Goal: Information Seeking & Learning: Learn about a topic

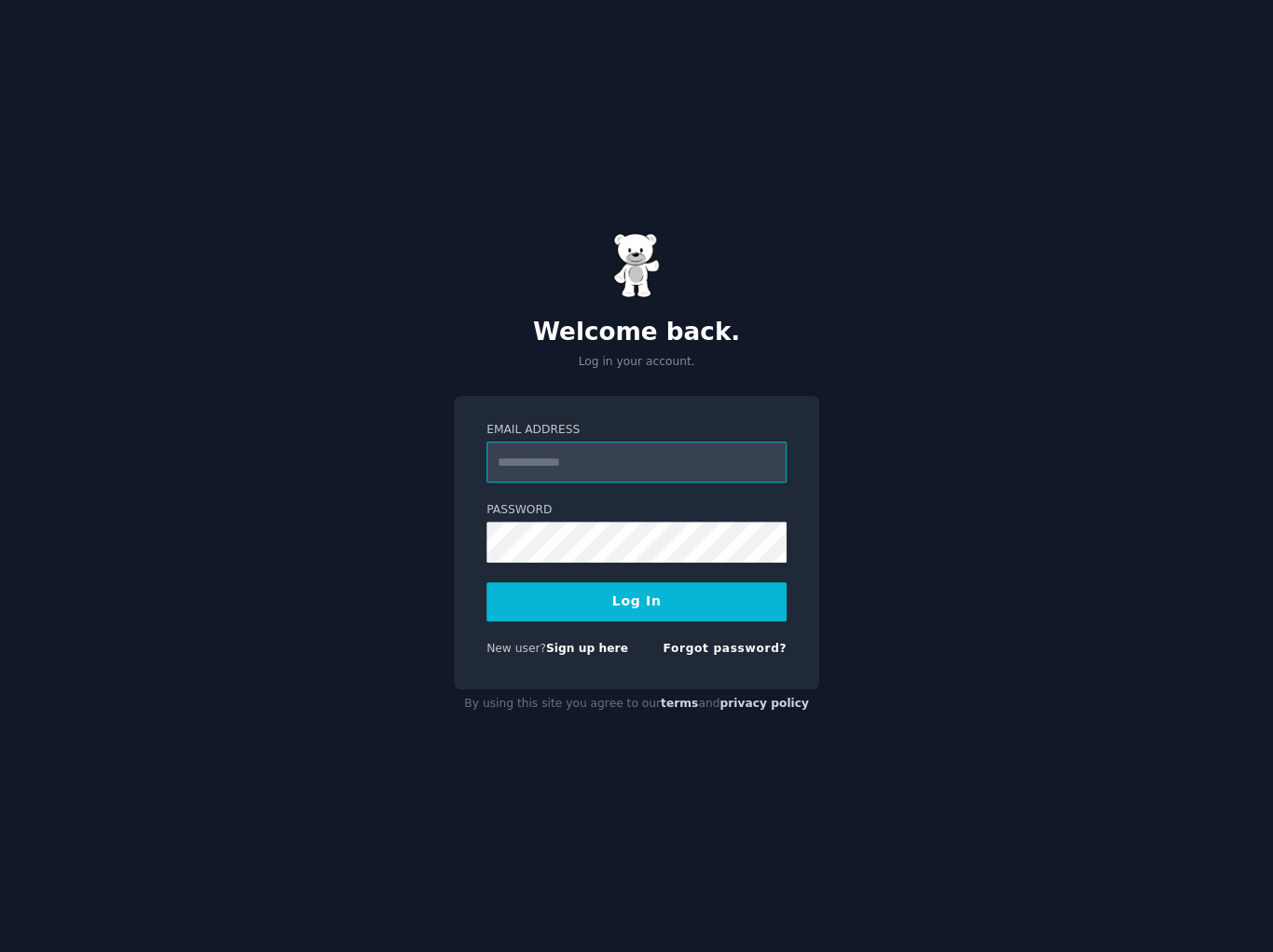
click at [612, 463] on input "Email Address" at bounding box center [636, 462] width 300 height 41
type input "**********"
click at [621, 591] on button "Log In" at bounding box center [636, 602] width 300 height 39
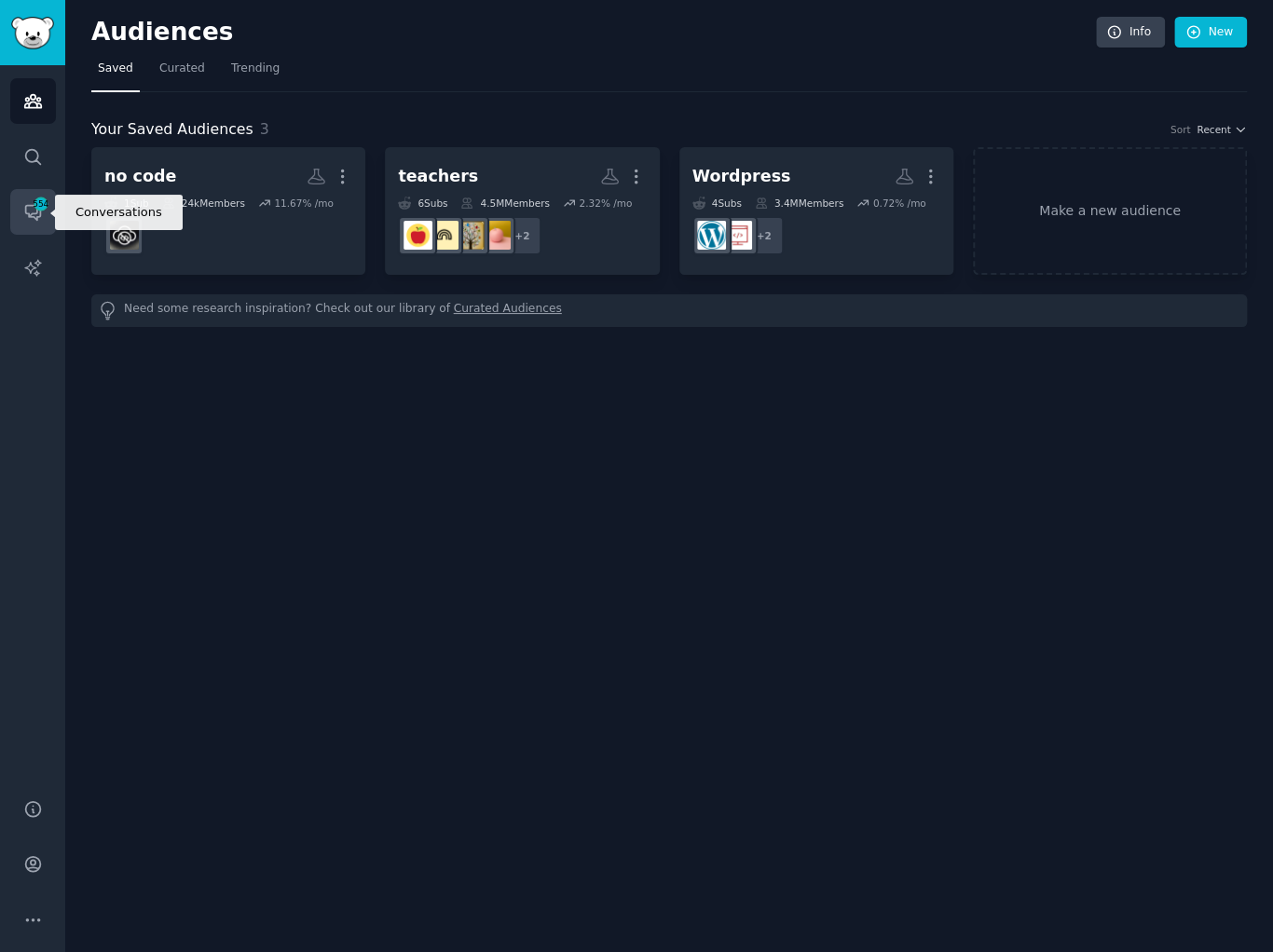
click at [29, 208] on icon "Sidebar" at bounding box center [33, 212] width 19 height 19
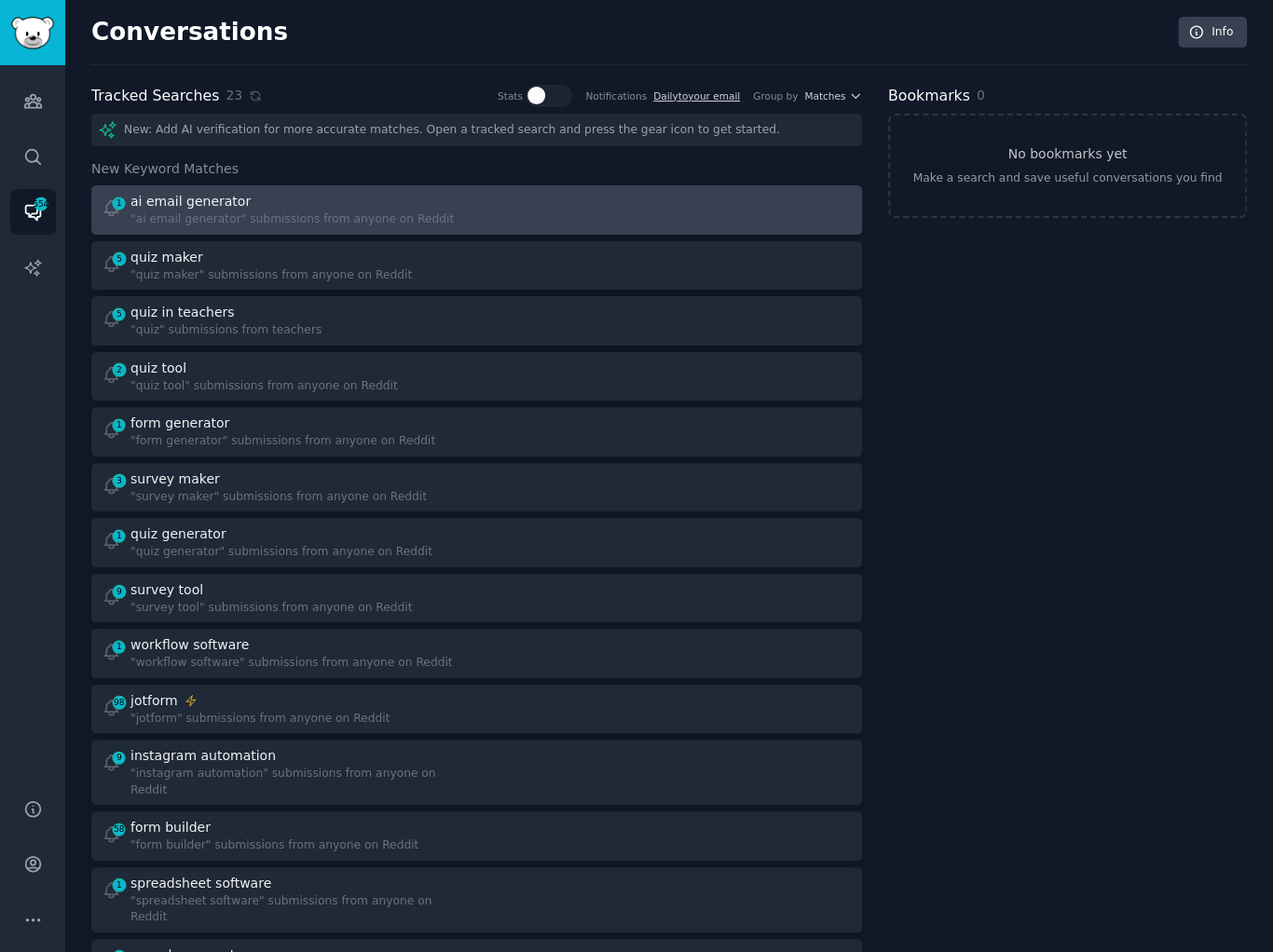
click at [420, 186] on link "1 ai email generator "ai email generator" submissions from anyone on Reddit" at bounding box center [476, 209] width 771 height 49
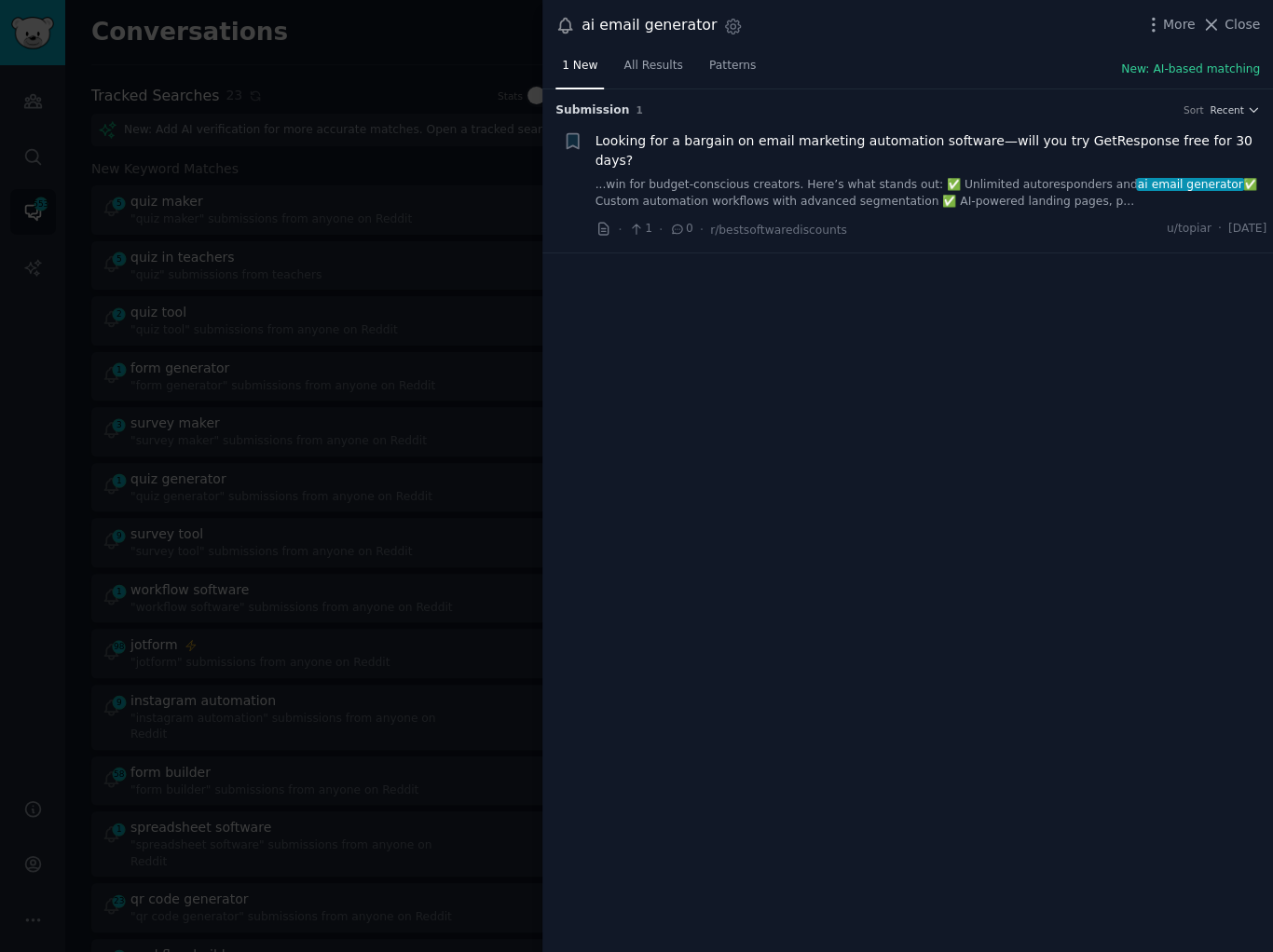
click at [420, 186] on div at bounding box center [636, 476] width 1273 height 952
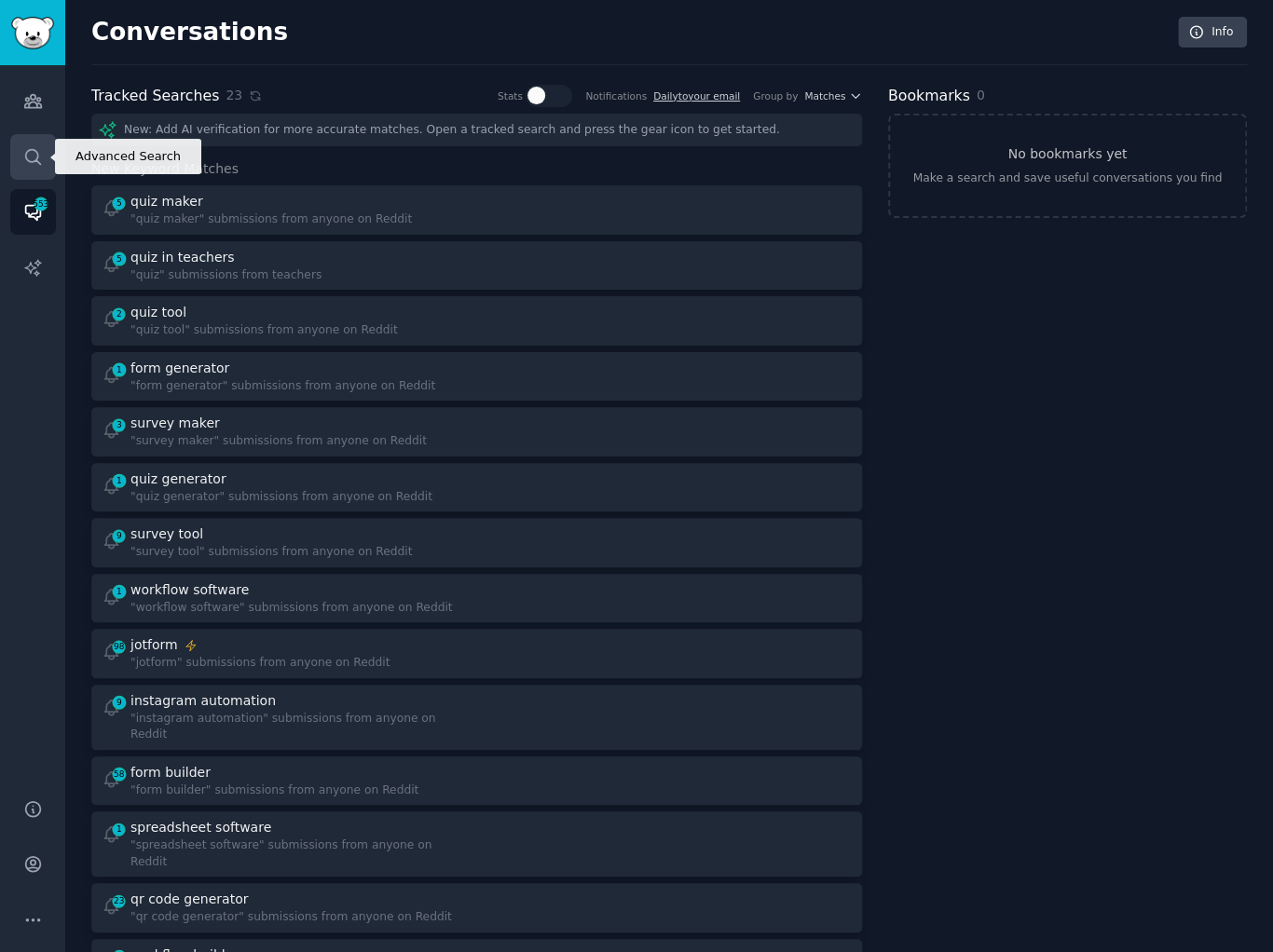
click at [20, 154] on link "Search" at bounding box center [34, 157] width 46 height 46
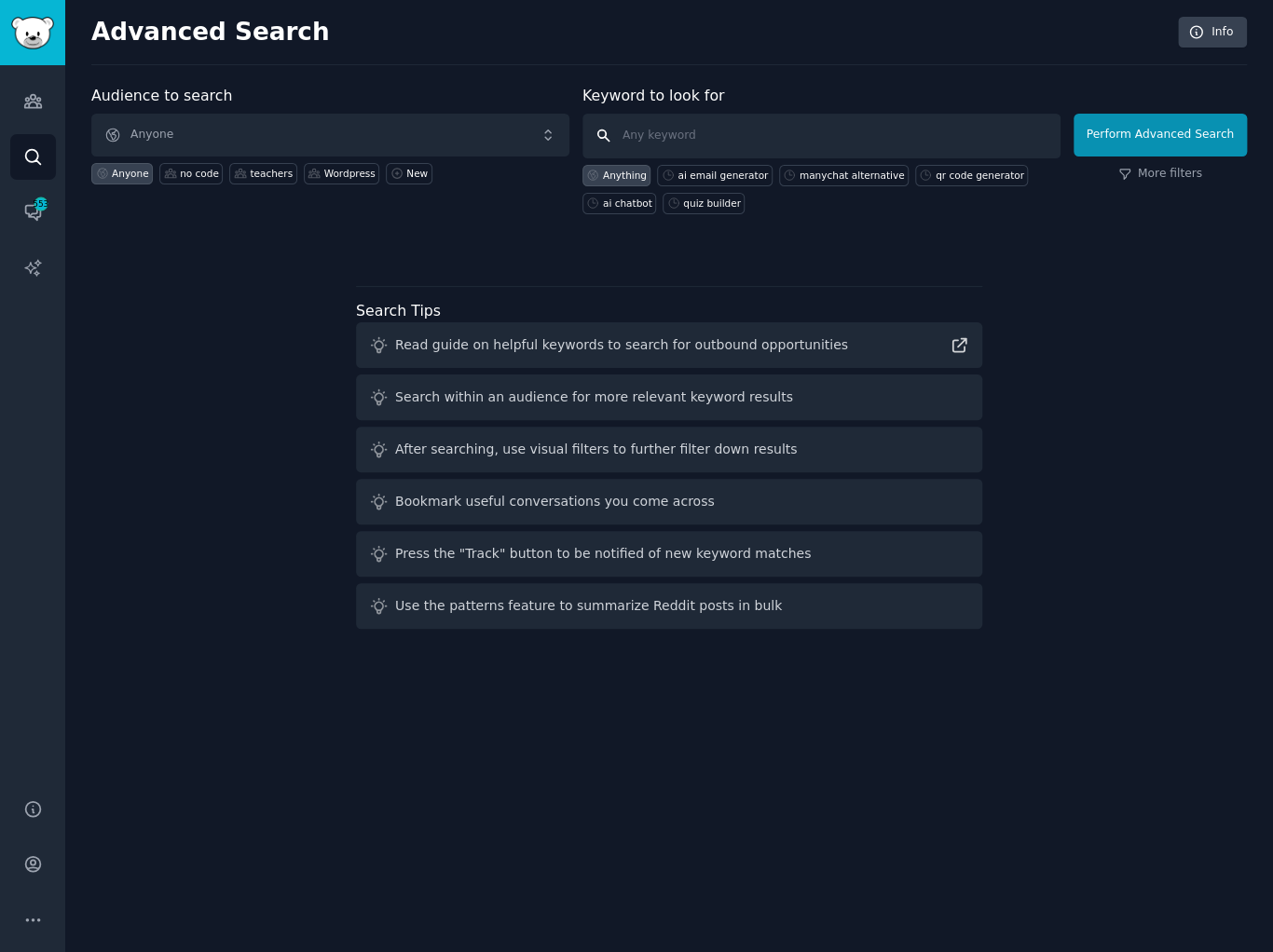
click at [658, 137] on input "text" at bounding box center [822, 135] width 478 height 45
type input "instagram automation"
click button "Perform Advanced Search" at bounding box center [1161, 134] width 174 height 43
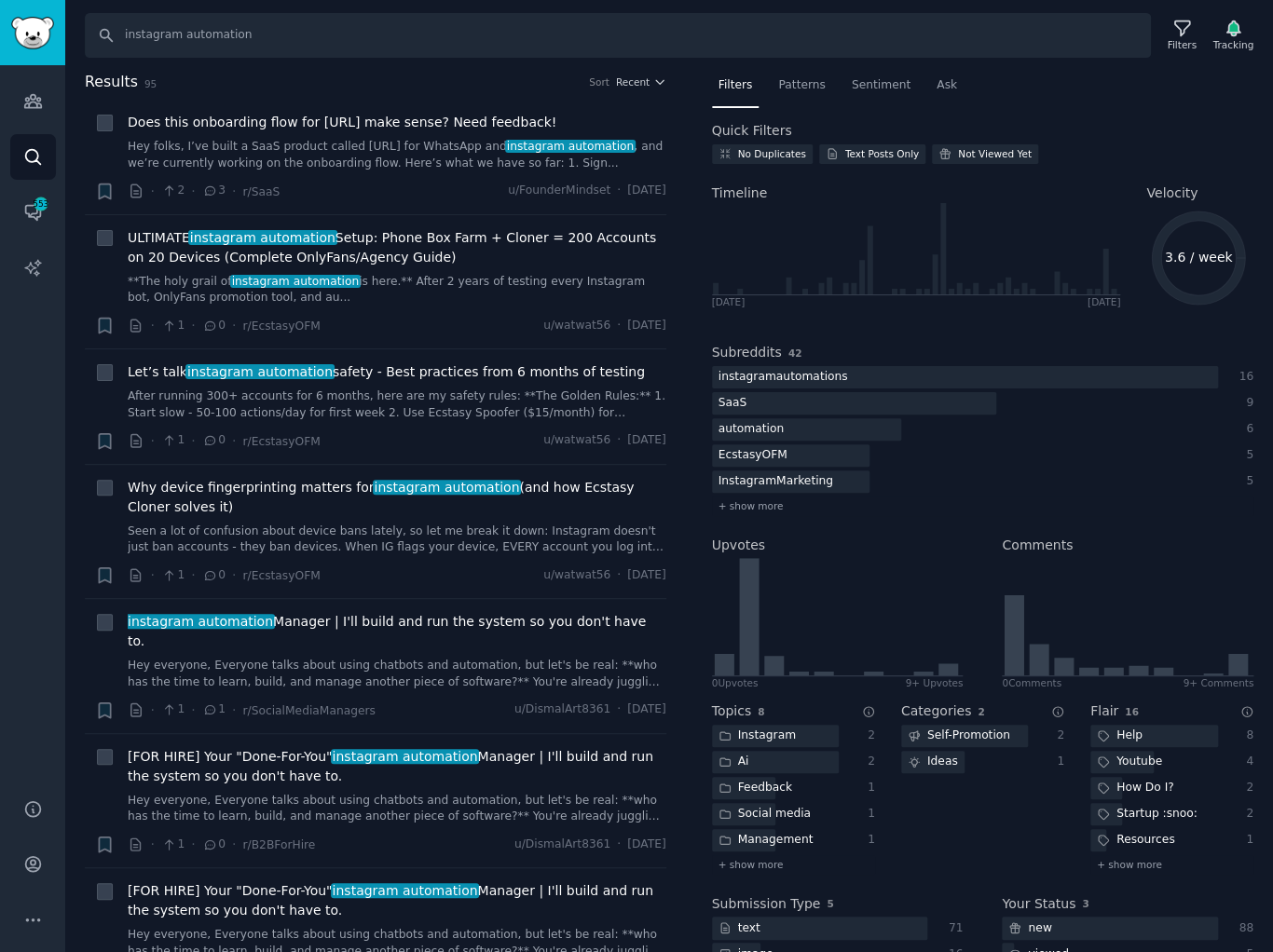
click at [541, 64] on div "Search instagram automation Filters Tracking Results 95 Sort Recent + Does this…" at bounding box center [669, 476] width 1208 height 952
click at [651, 40] on input "instagram automation" at bounding box center [617, 36] width 1067 height 45
type input "instagram agents"
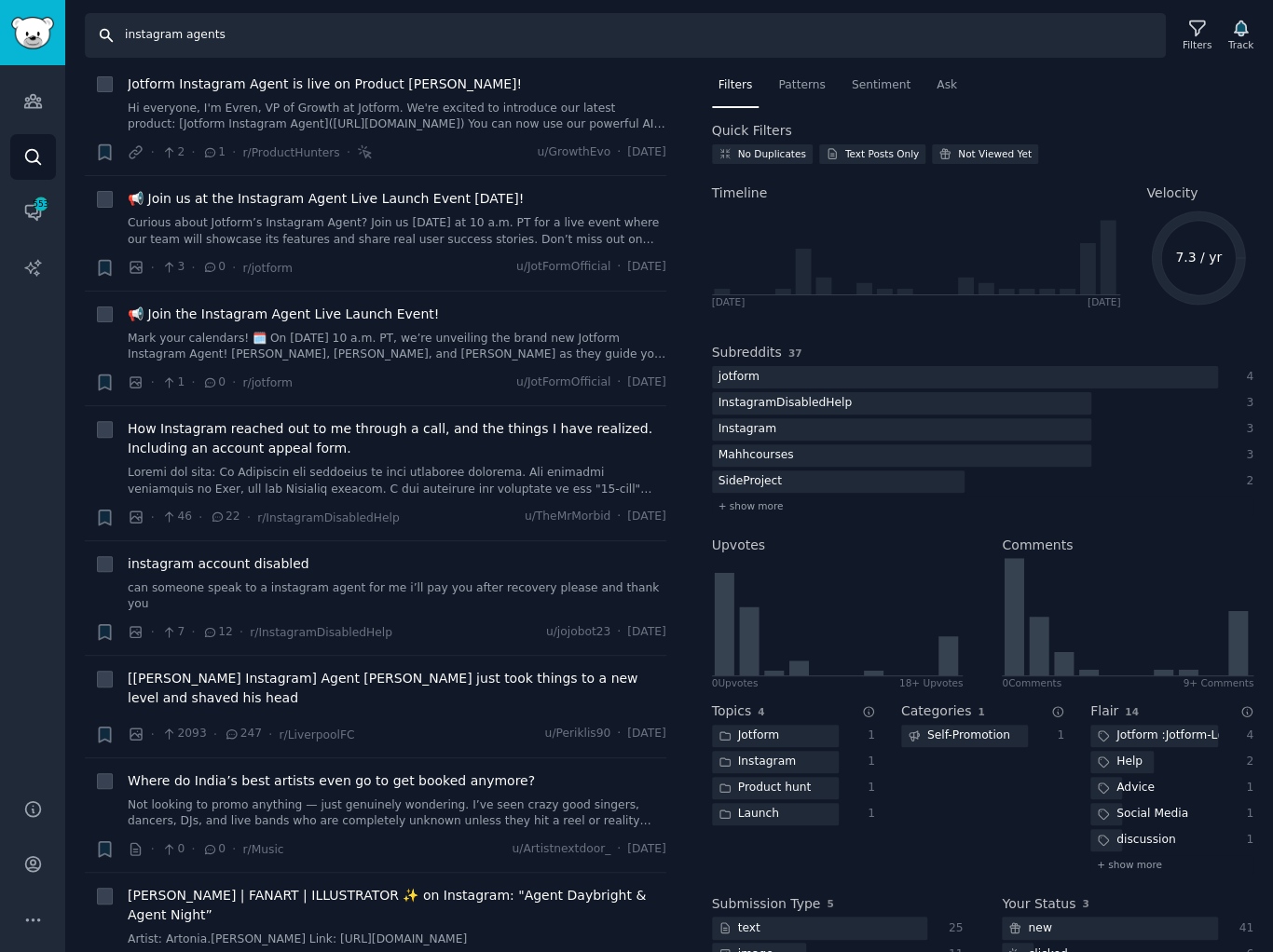
scroll to position [583, 0]
click at [34, 212] on icon "Sidebar" at bounding box center [33, 214] width 15 height 15
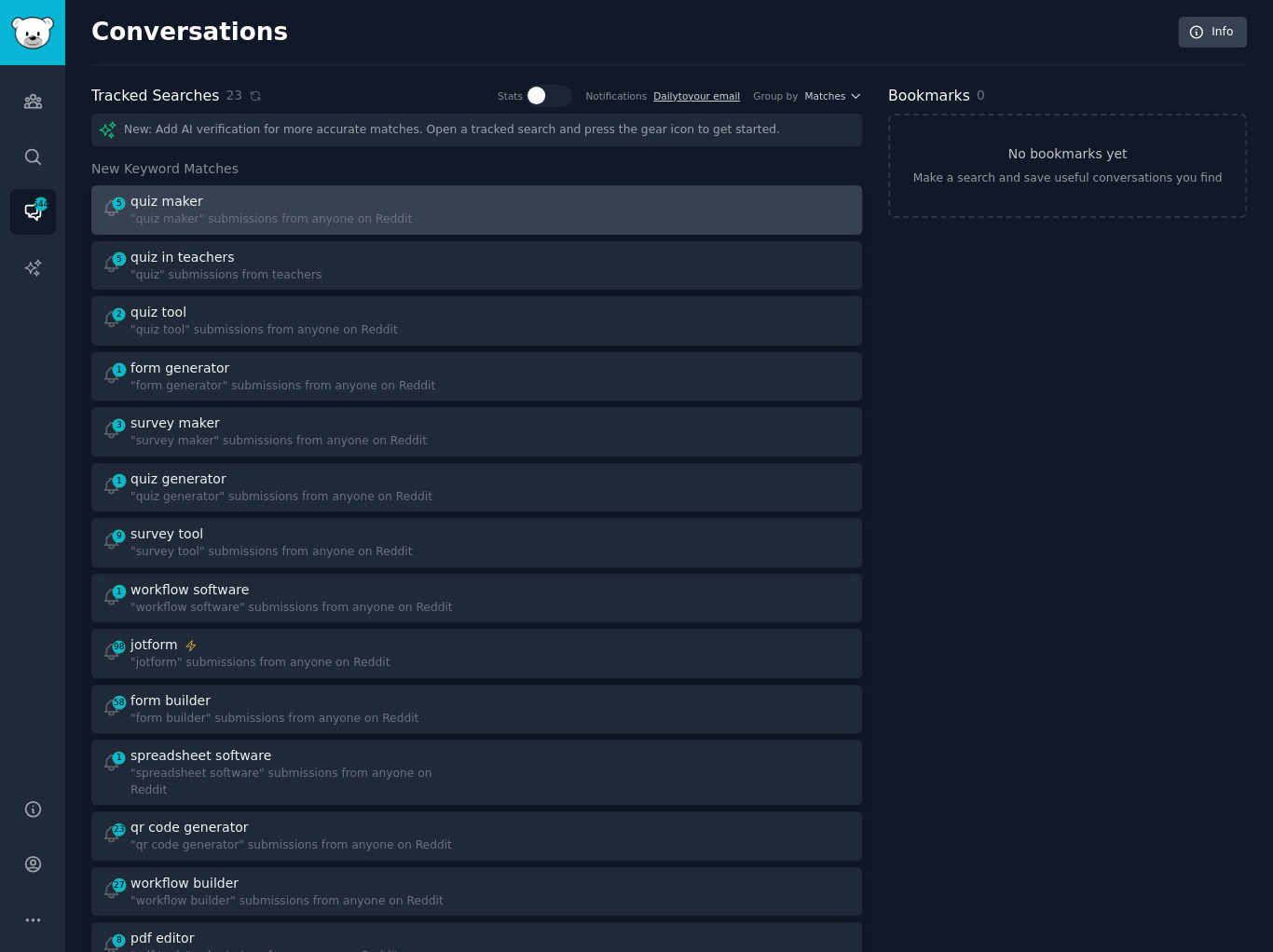
click at [478, 201] on div "5 quiz maker "quiz maker" submissions from anyone on Reddit" at bounding box center [476, 210] width 757 height 36
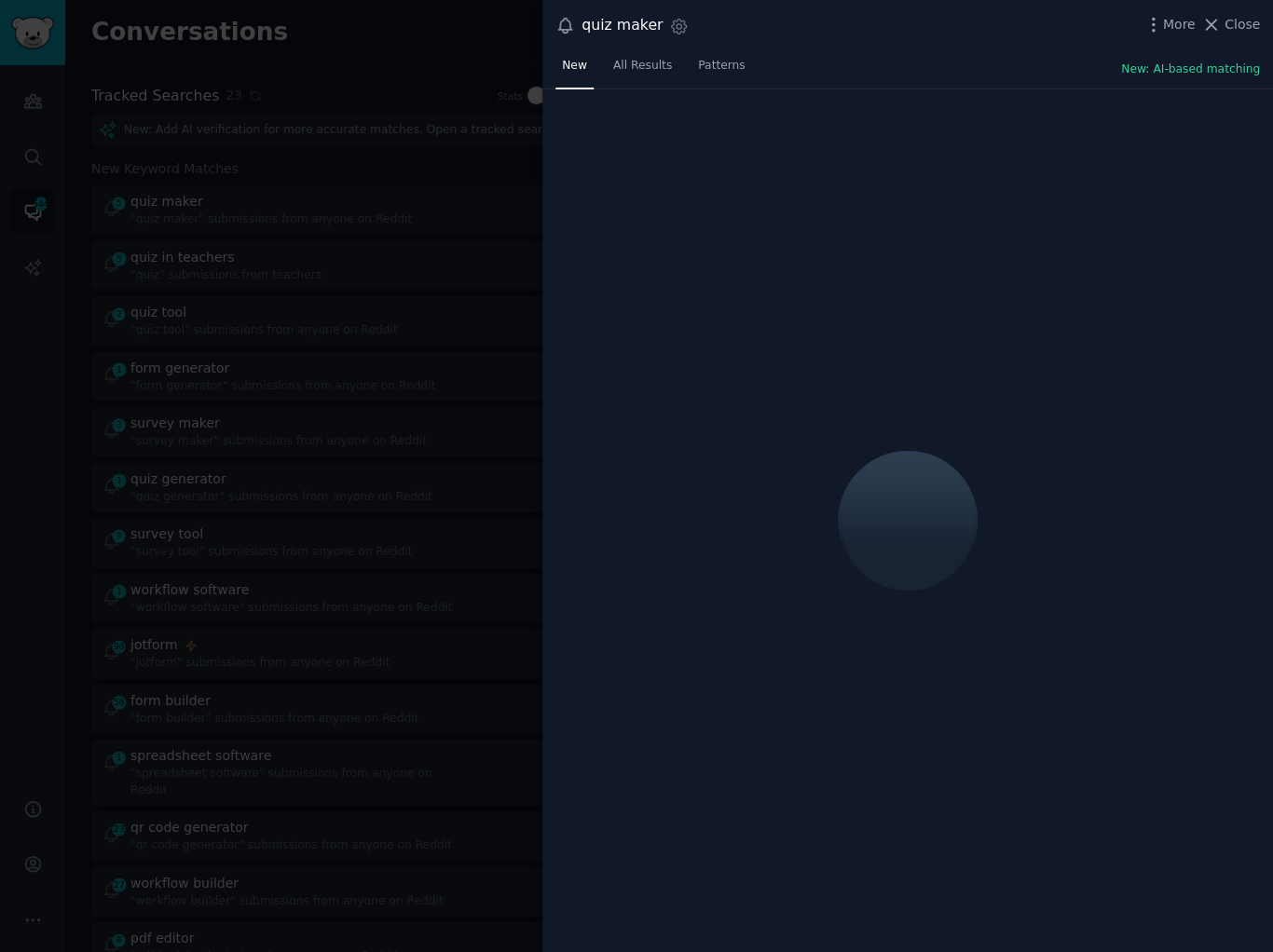
click at [884, 49] on div "quiz maker Settings More Close" at bounding box center [907, 25] width 731 height 51
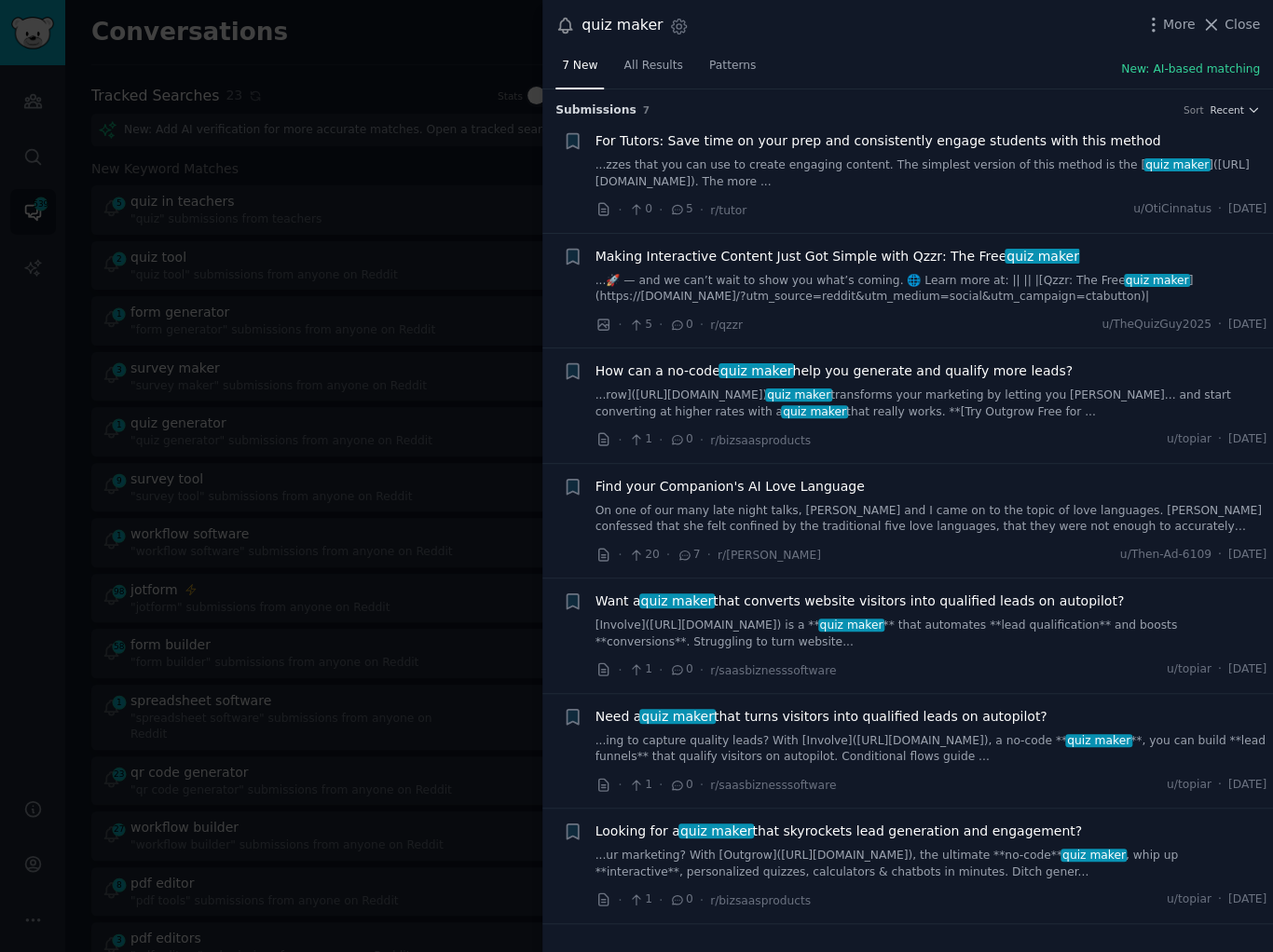
click at [912, 414] on link "...row](https://share.outgrow.biz/bha2gflvk8oi) quiz maker transforms your mark…" at bounding box center [931, 404] width 672 height 33
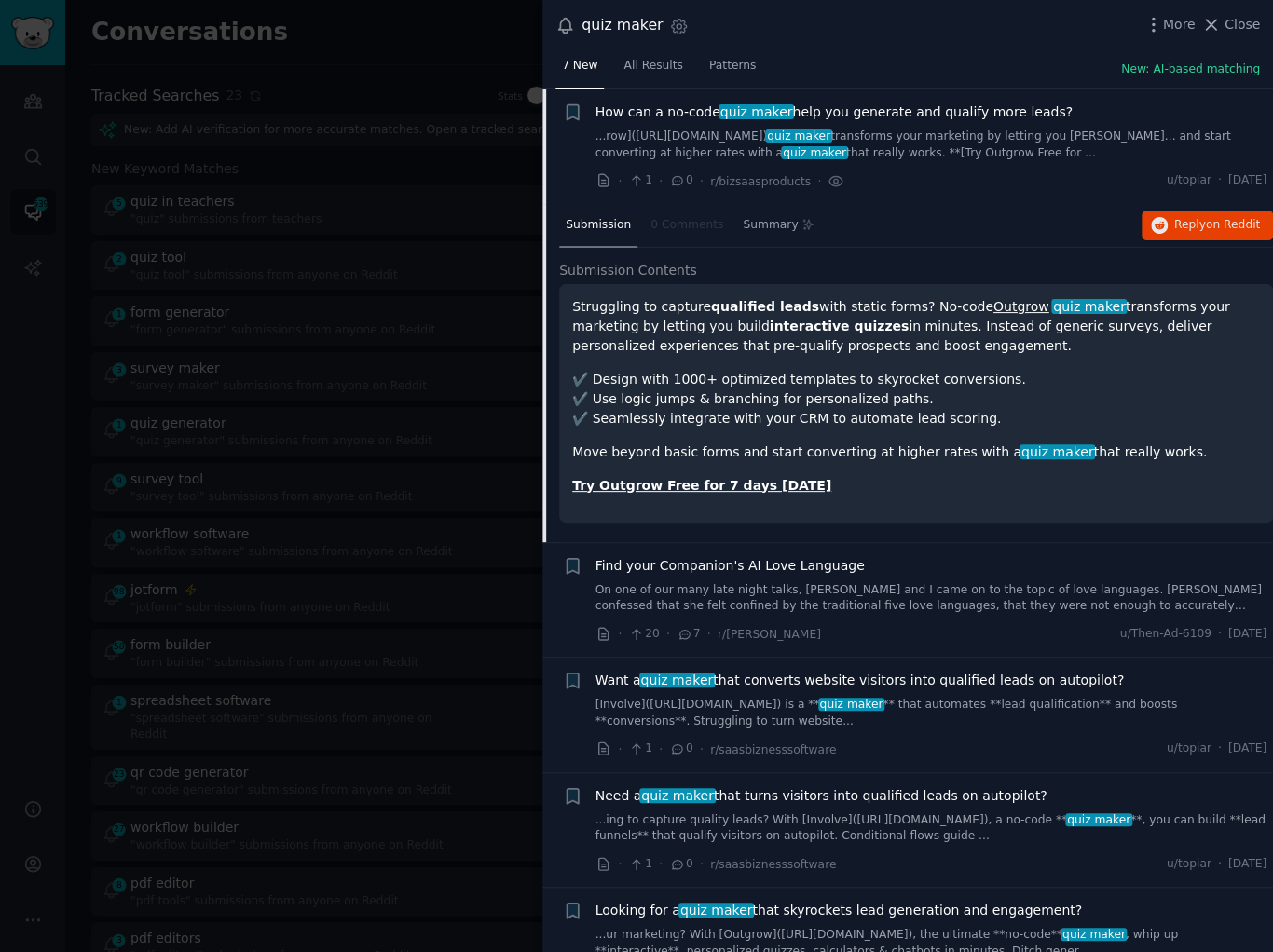
scroll to position [305, 0]
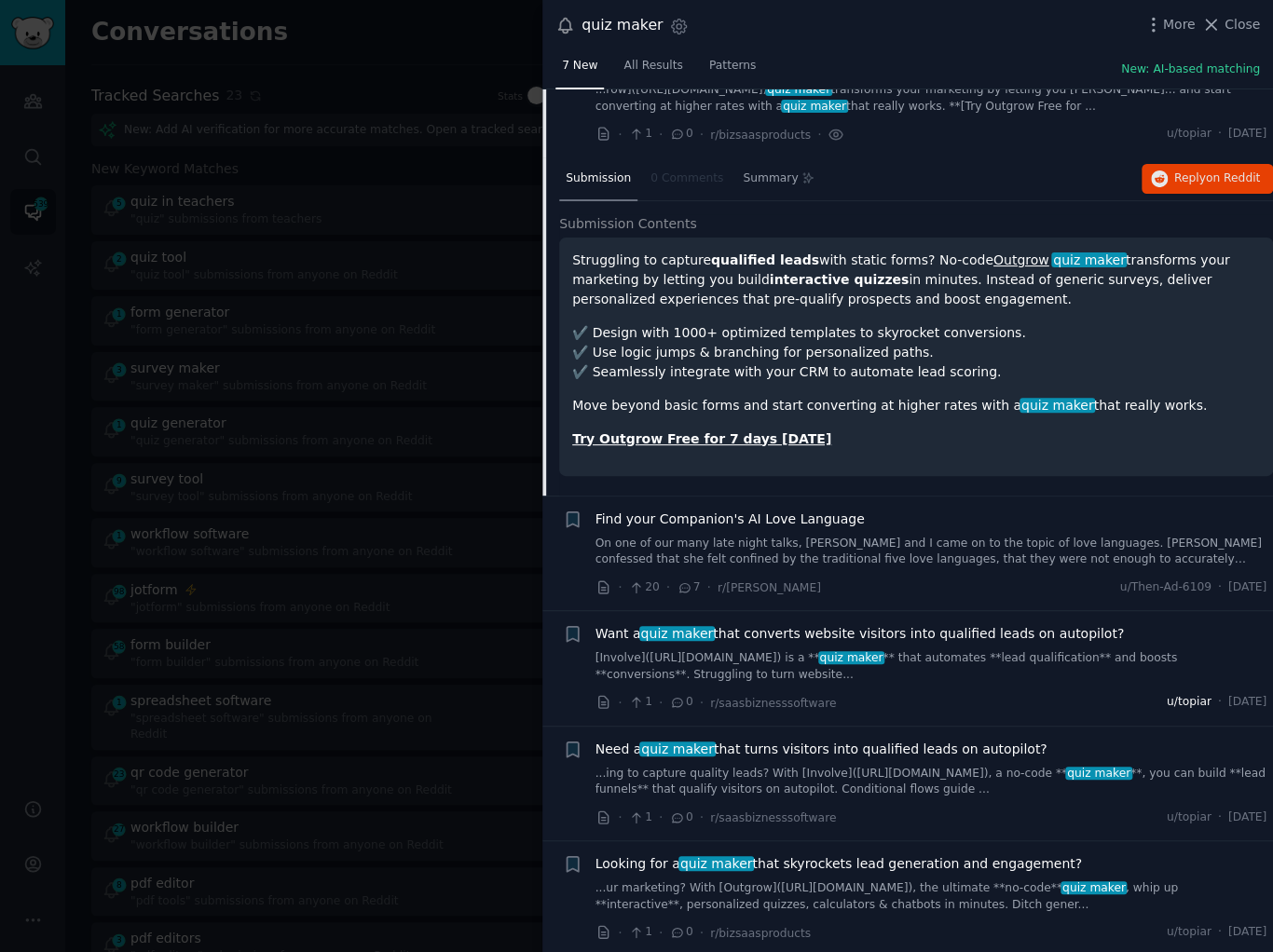
click at [1167, 702] on span "u/topiar" at bounding box center [1189, 702] width 45 height 16
click at [341, 494] on div at bounding box center [636, 476] width 1273 height 952
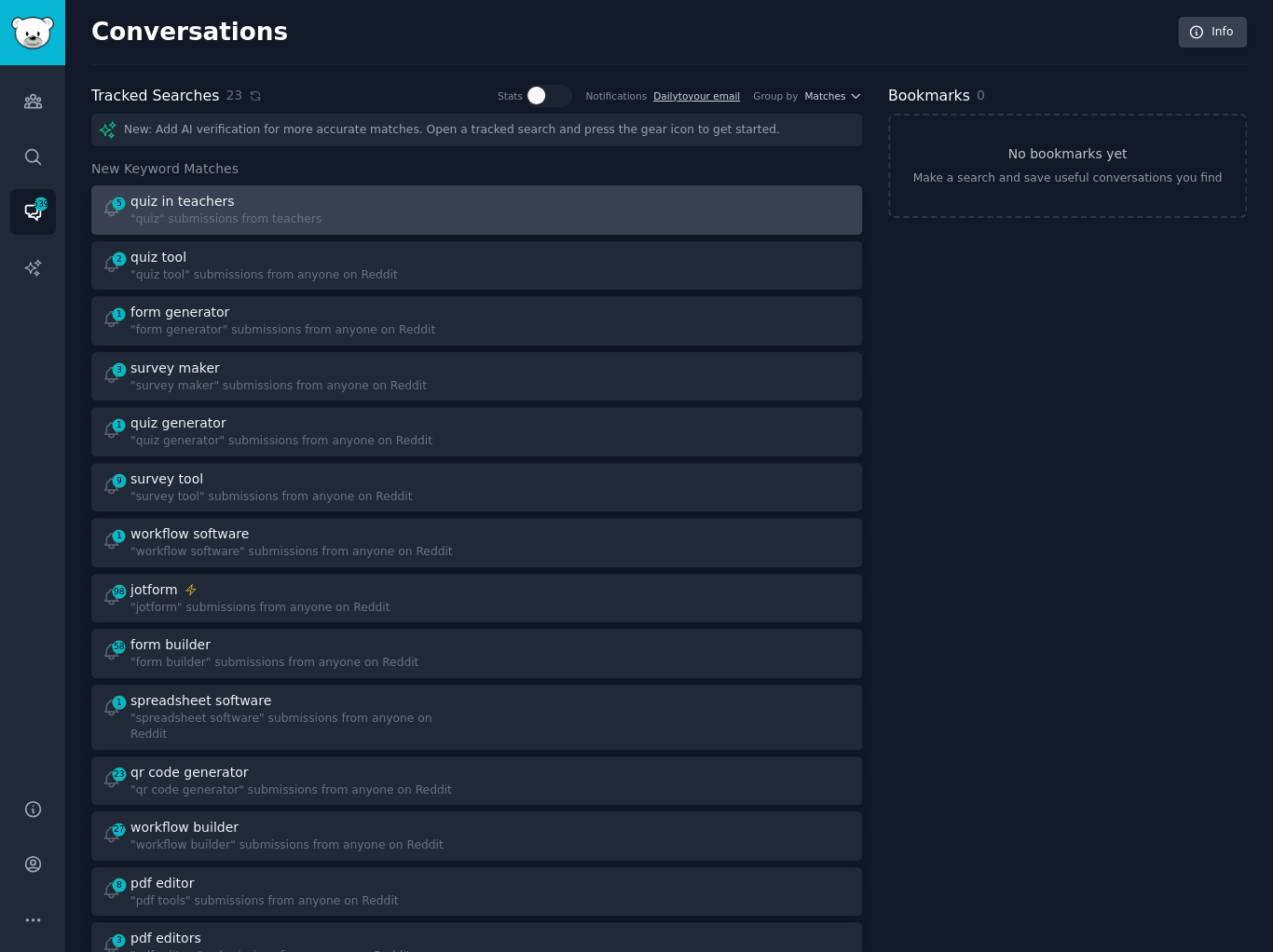
click at [380, 188] on link "5 quiz in teachers "quiz" submissions from teachers" at bounding box center [476, 209] width 771 height 49
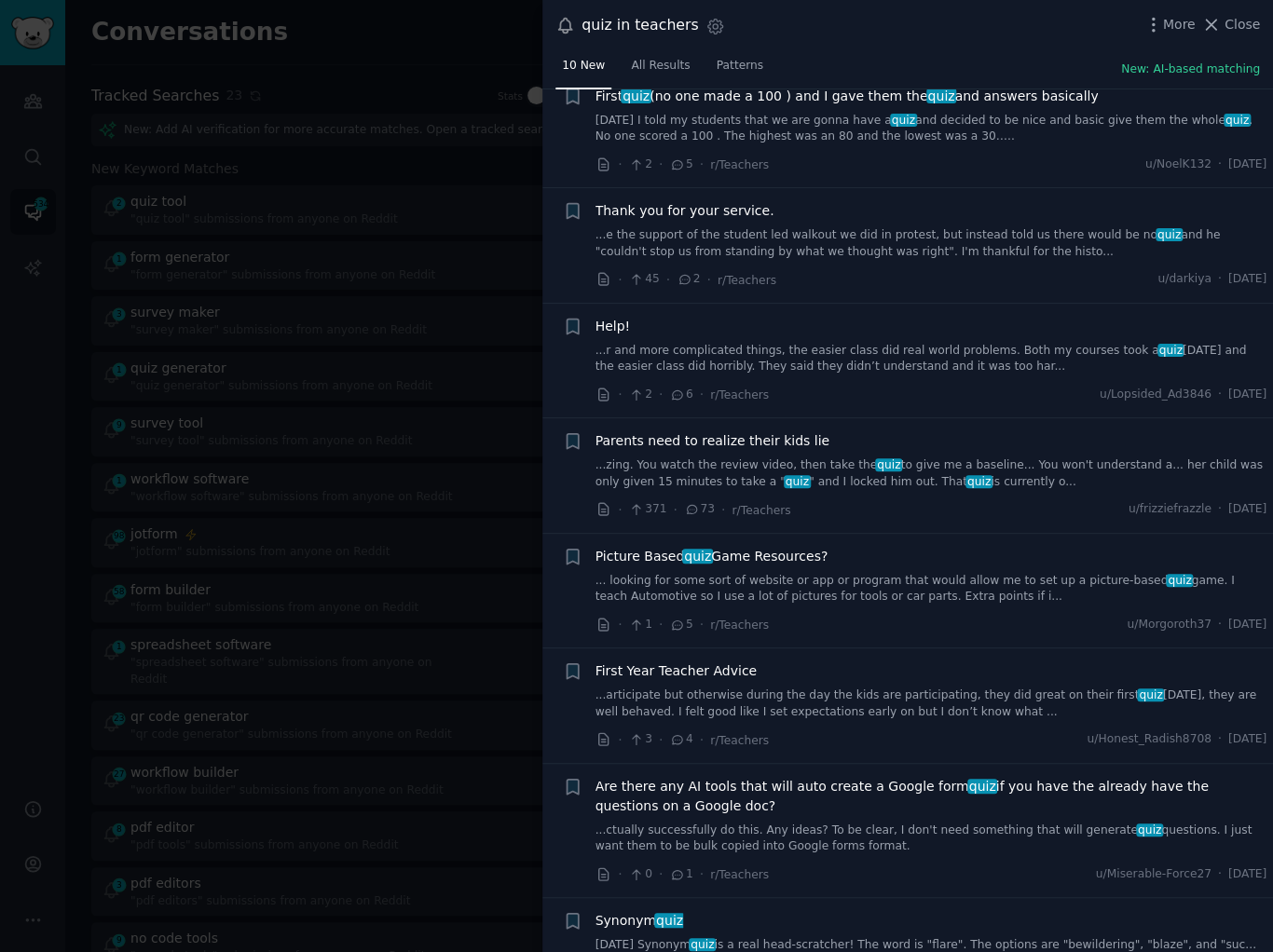
scroll to position [204, 0]
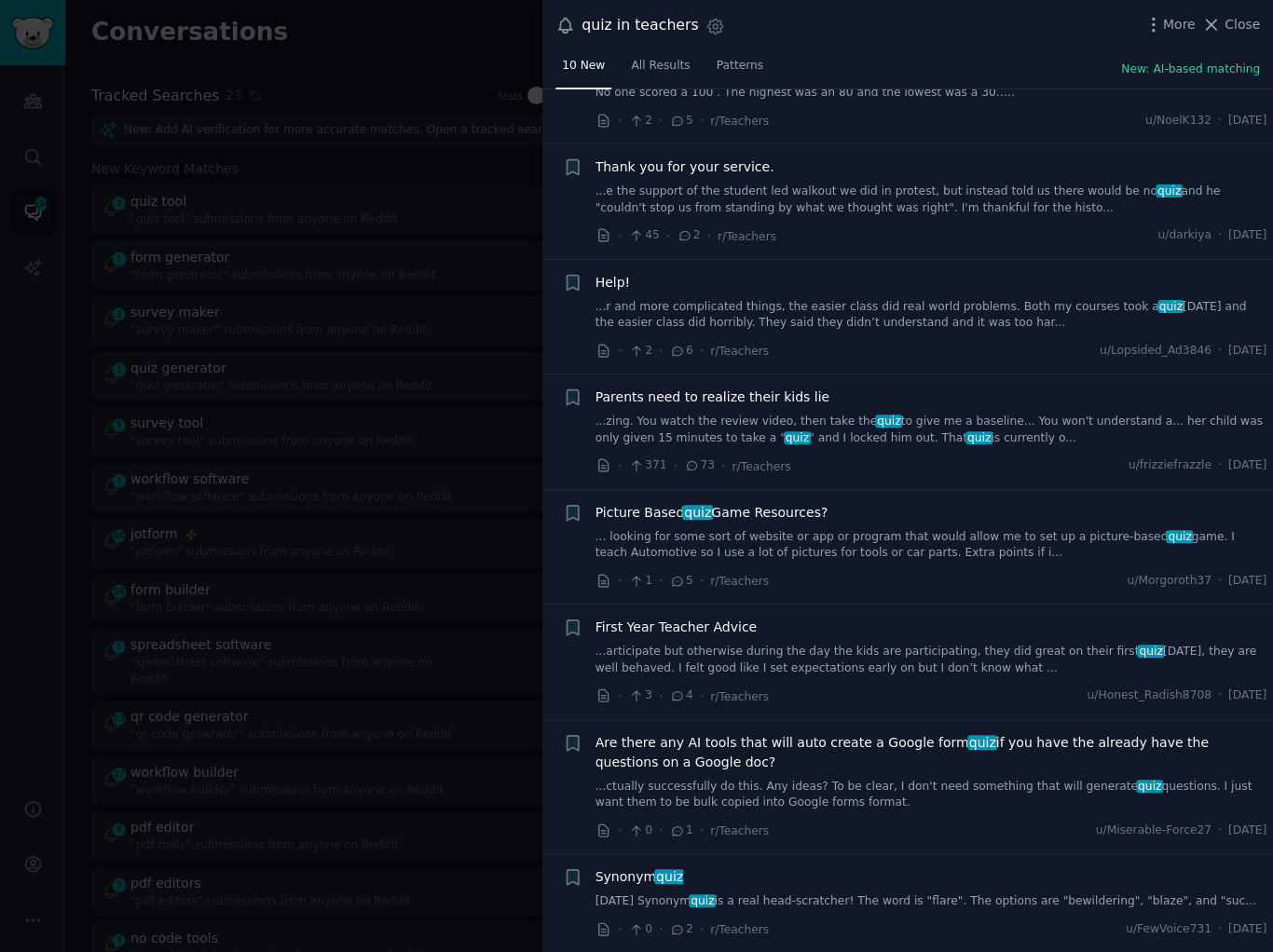
click at [901, 536] on link "... looking for some sort of website or app or program that would allow me to s…" at bounding box center [931, 546] width 672 height 33
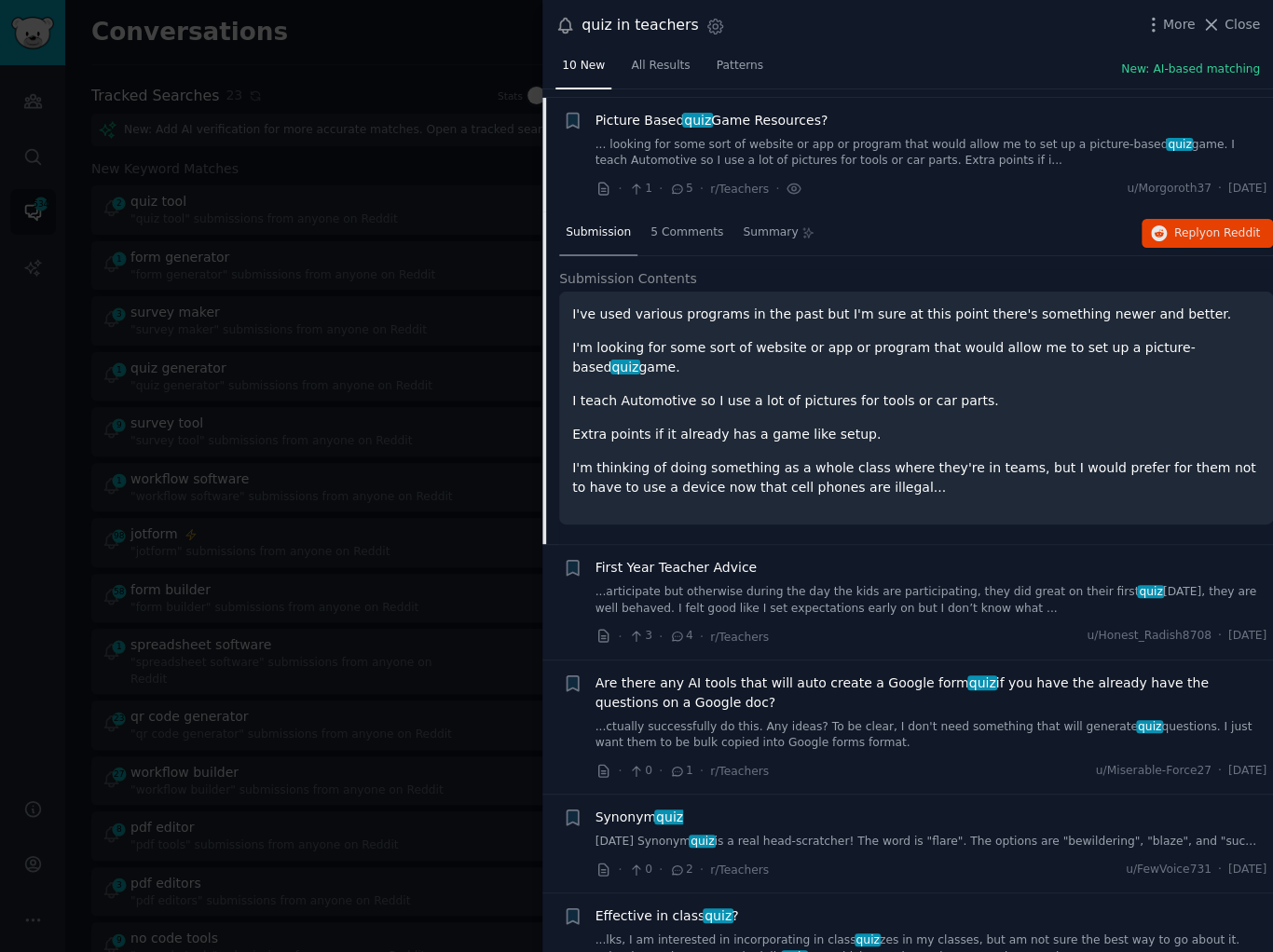
scroll to position [604, 0]
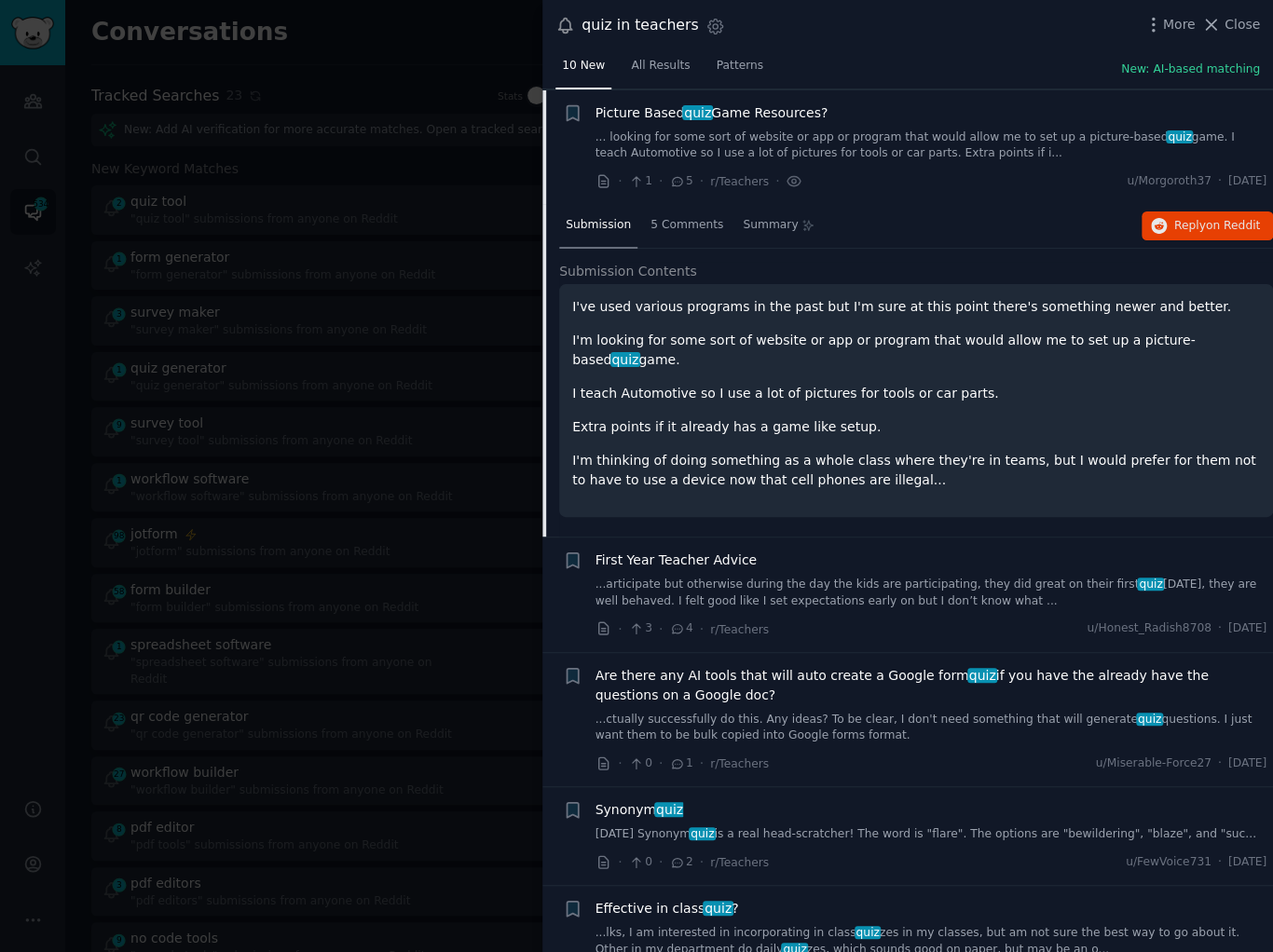
click at [838, 712] on link "...ctually successfully do this. Any ideas? To be clear, I don't need something…" at bounding box center [931, 728] width 672 height 33
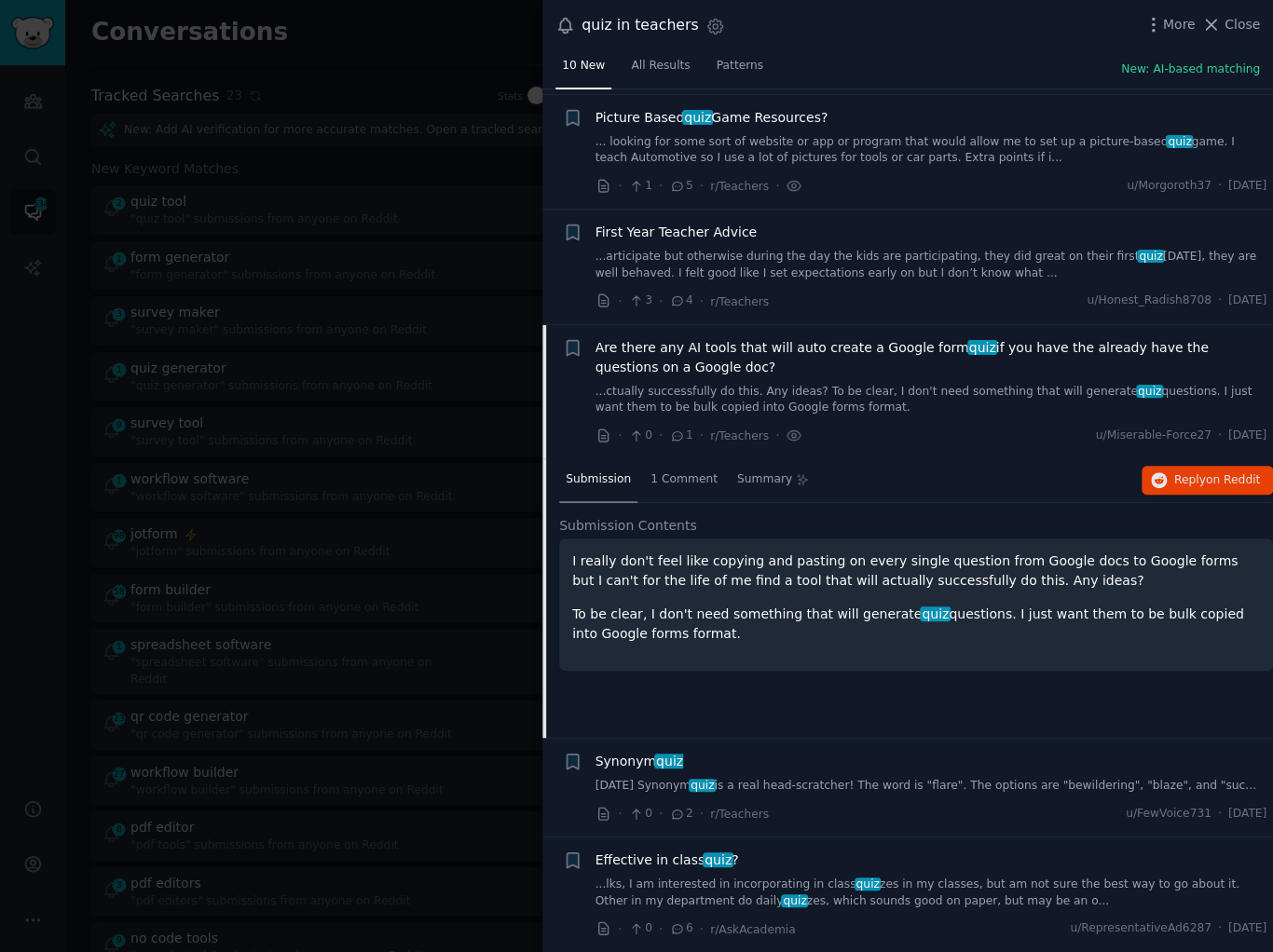
scroll to position [596, 0]
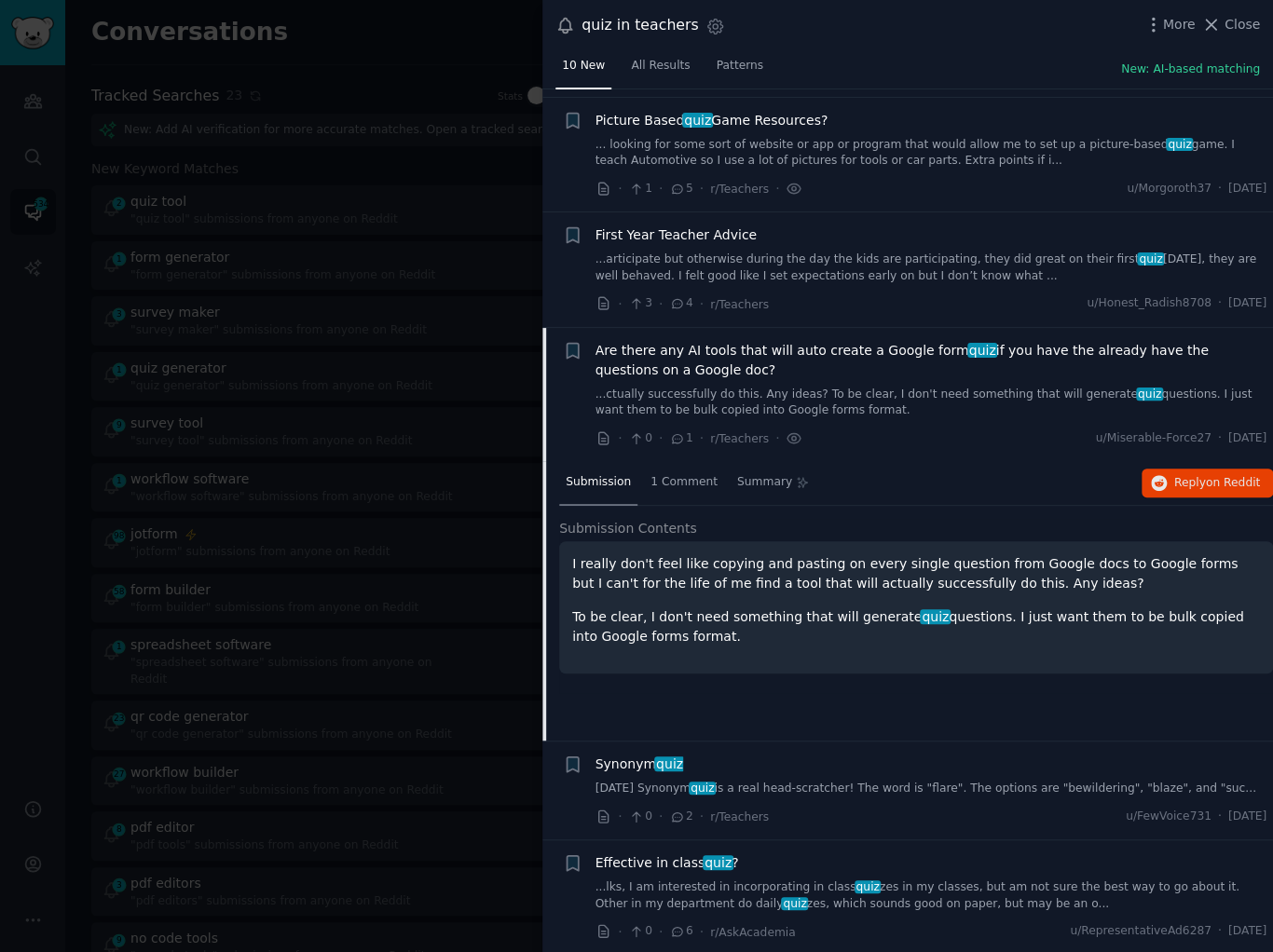
click at [877, 464] on div "Submission 1 Comment Summary Reply on Reddit" at bounding box center [917, 484] width 714 height 45
